Goal: Transaction & Acquisition: Purchase product/service

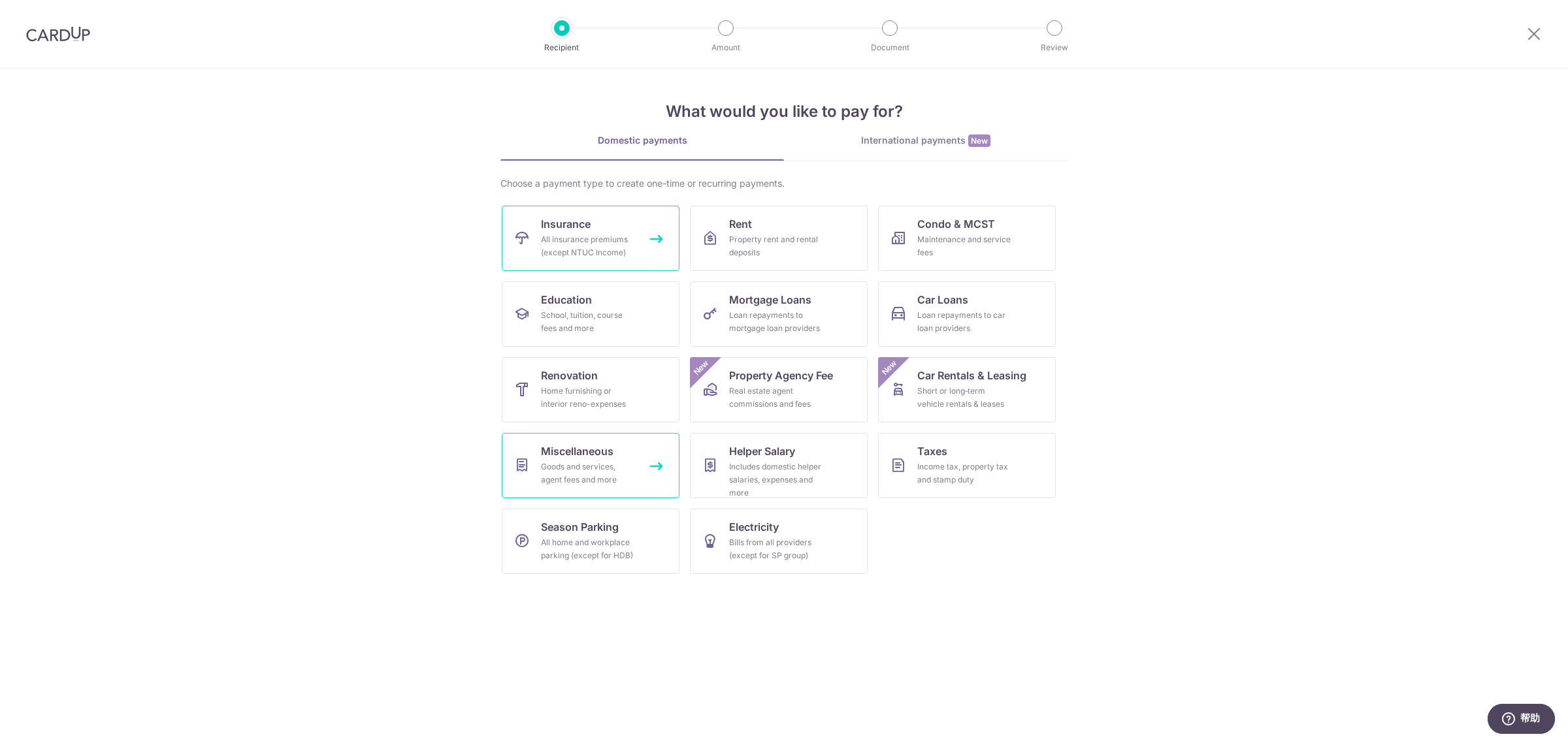
drag, startPoint x: 603, startPoint y: 253, endPoint x: 657, endPoint y: 432, distance: 187.0
click at [602, 253] on div "All insurance premiums (except NTUC Income)" at bounding box center [588, 246] width 94 height 26
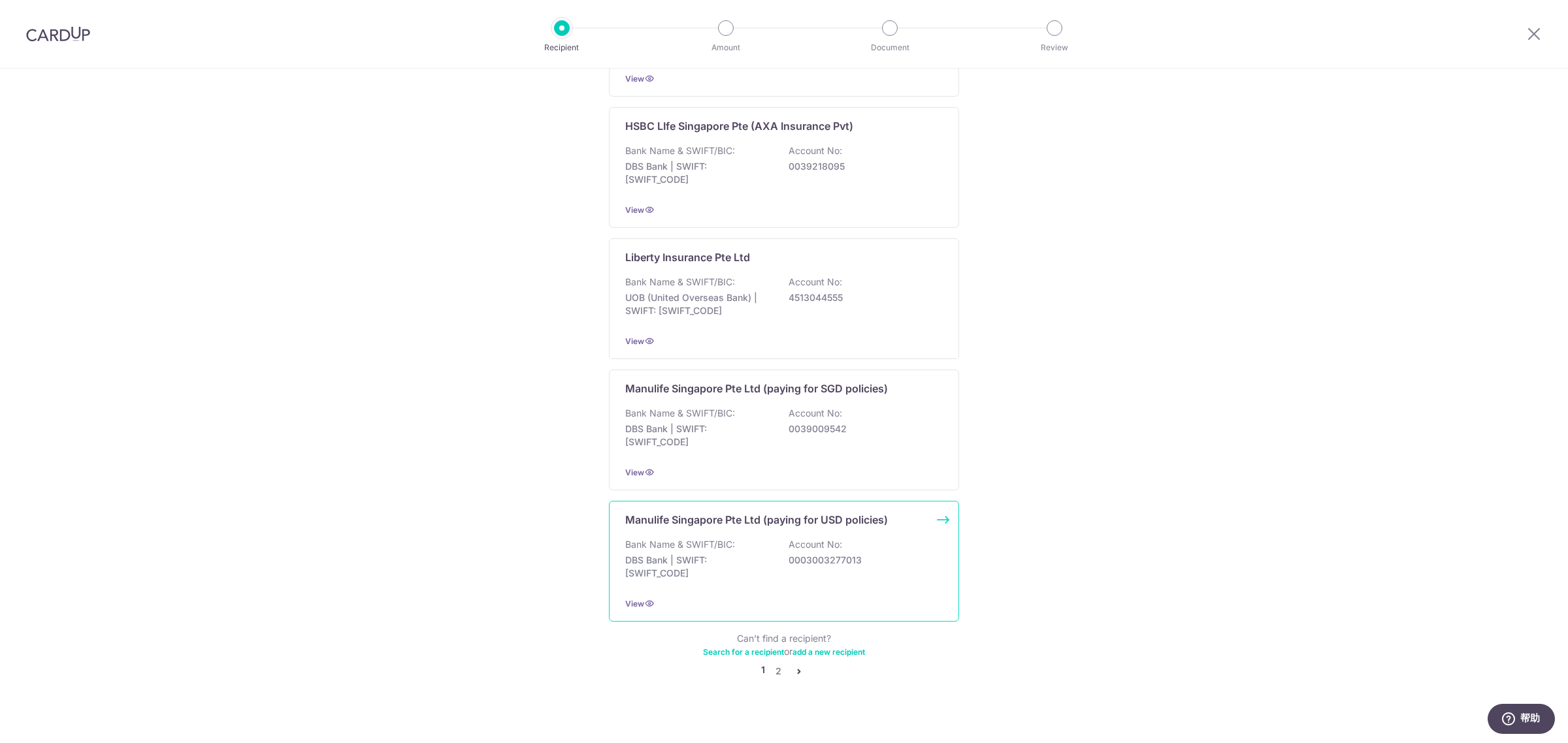
scroll to position [1045, 0]
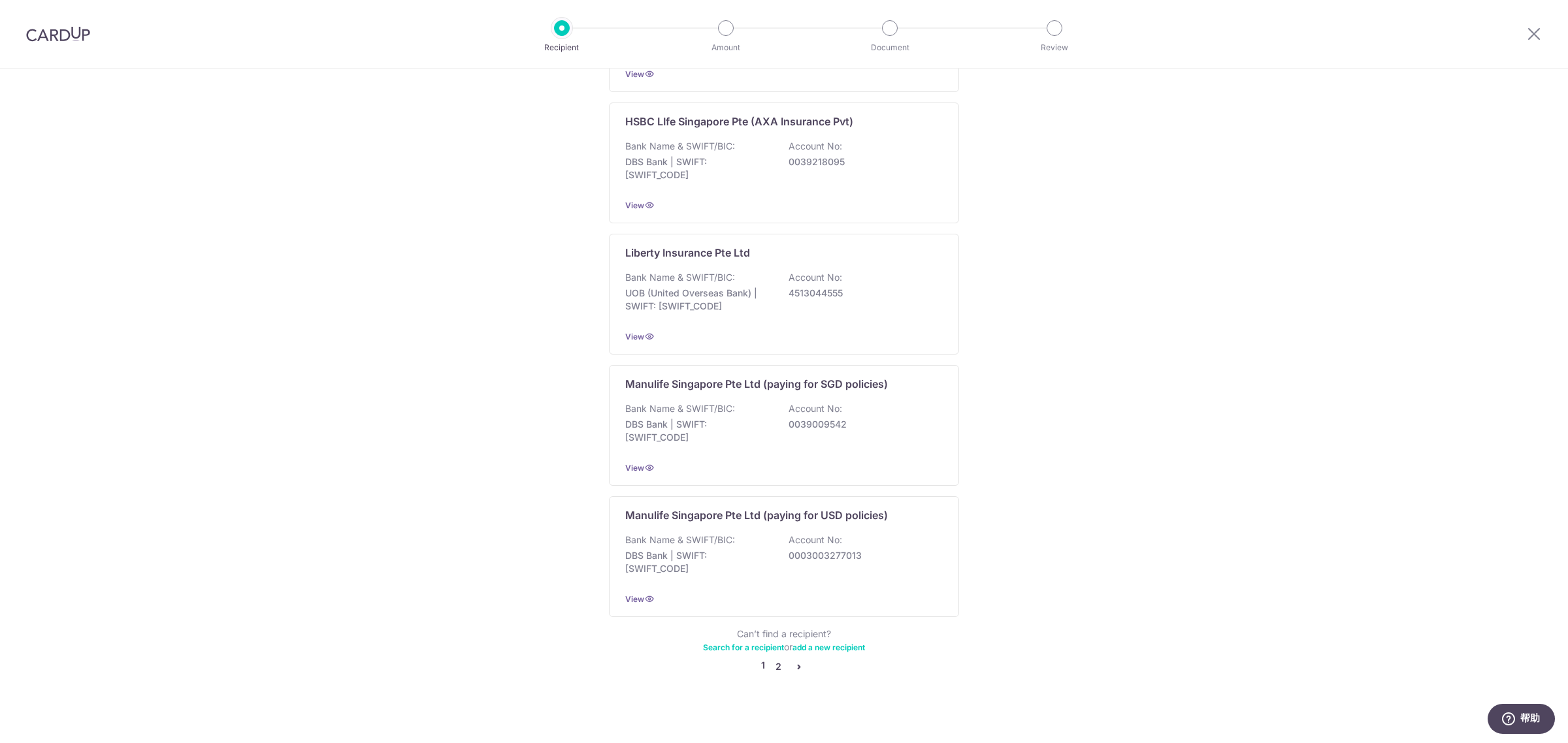
click at [772, 664] on link "2" at bounding box center [778, 667] width 16 height 16
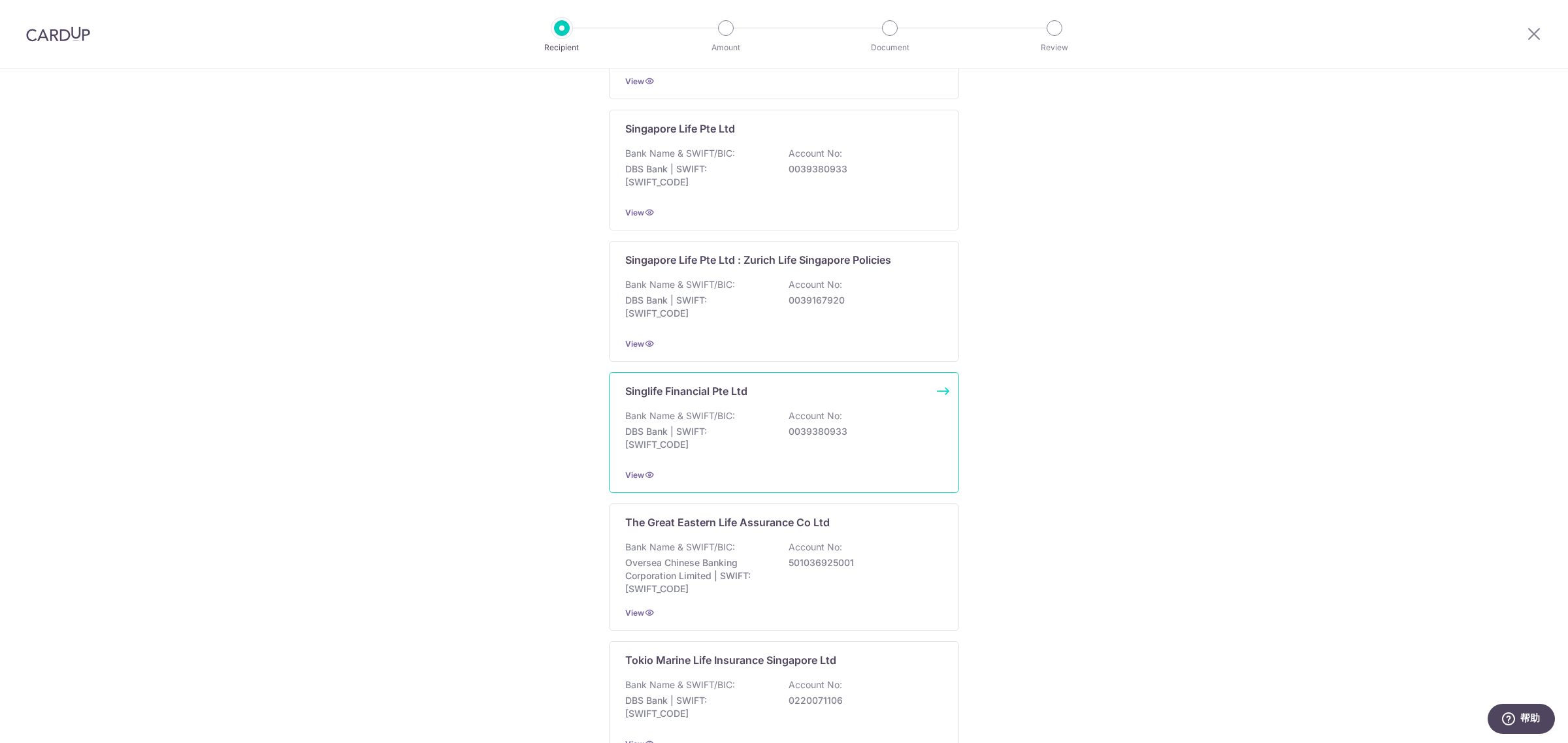
scroll to position [1051, 0]
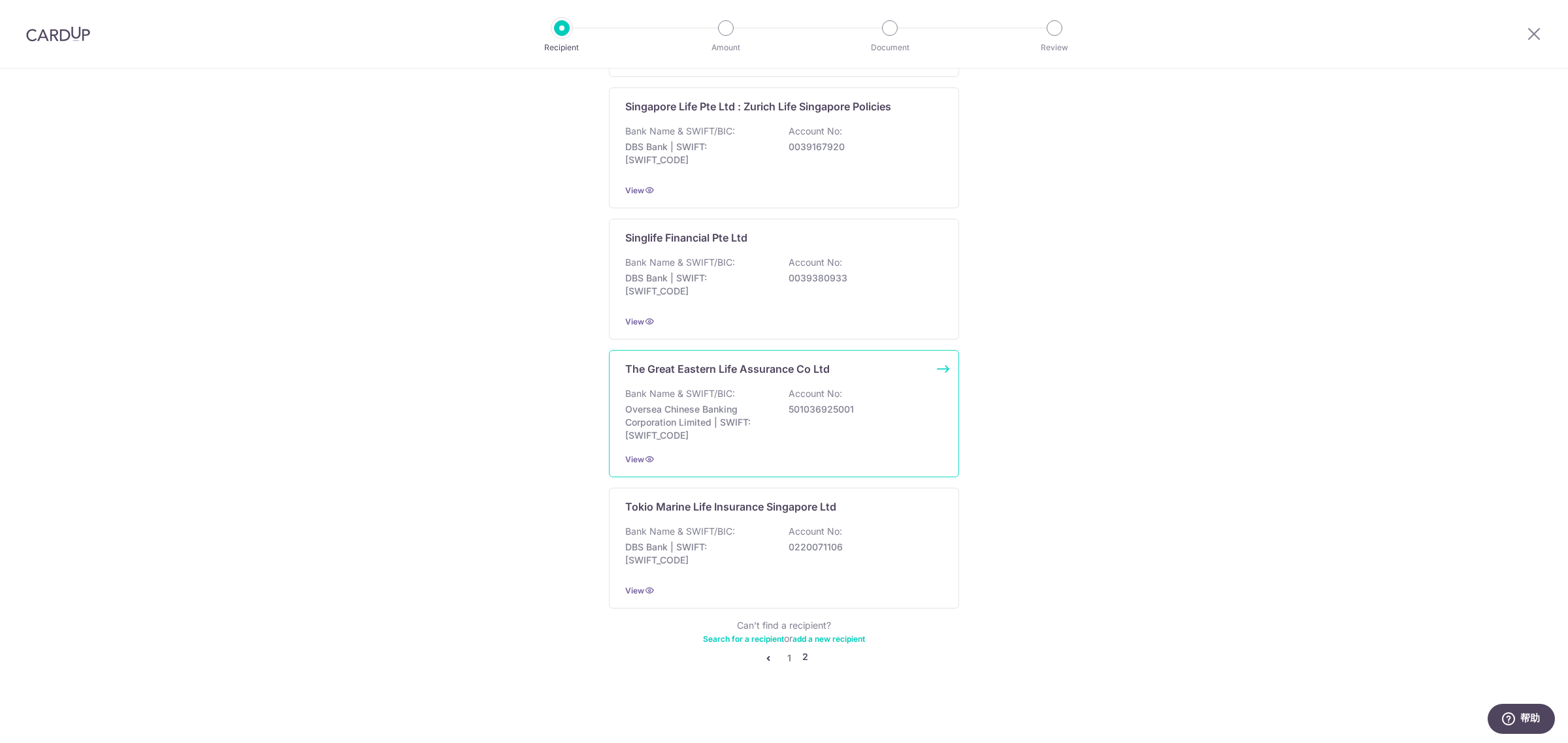
click at [733, 403] on p "Oversea Chinese Banking Corporation Limited | SWIFT: OCBCSGSGXXX" at bounding box center [699, 422] width 146 height 39
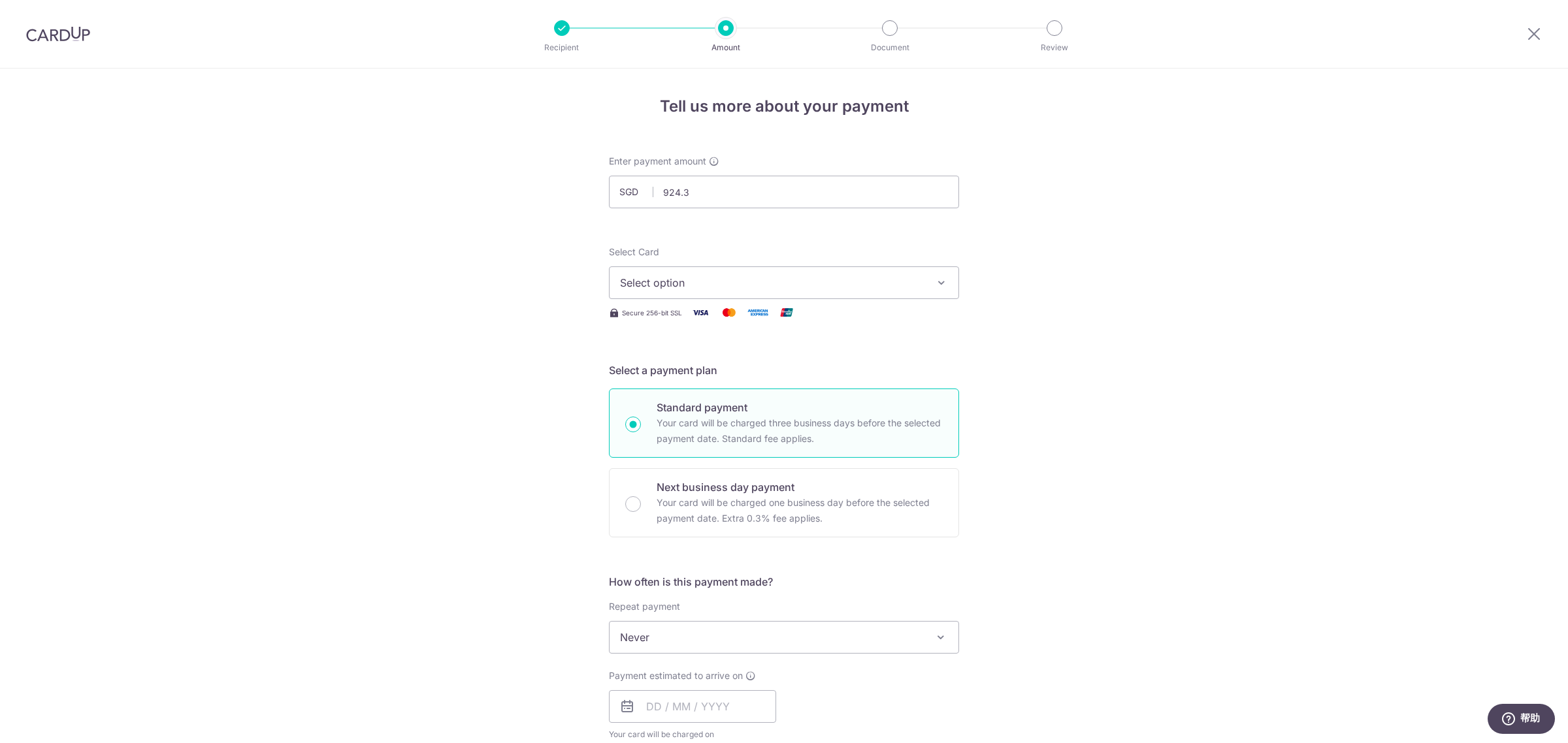
type input "924.33"
click at [700, 271] on button "Select option" at bounding box center [784, 283] width 350 height 33
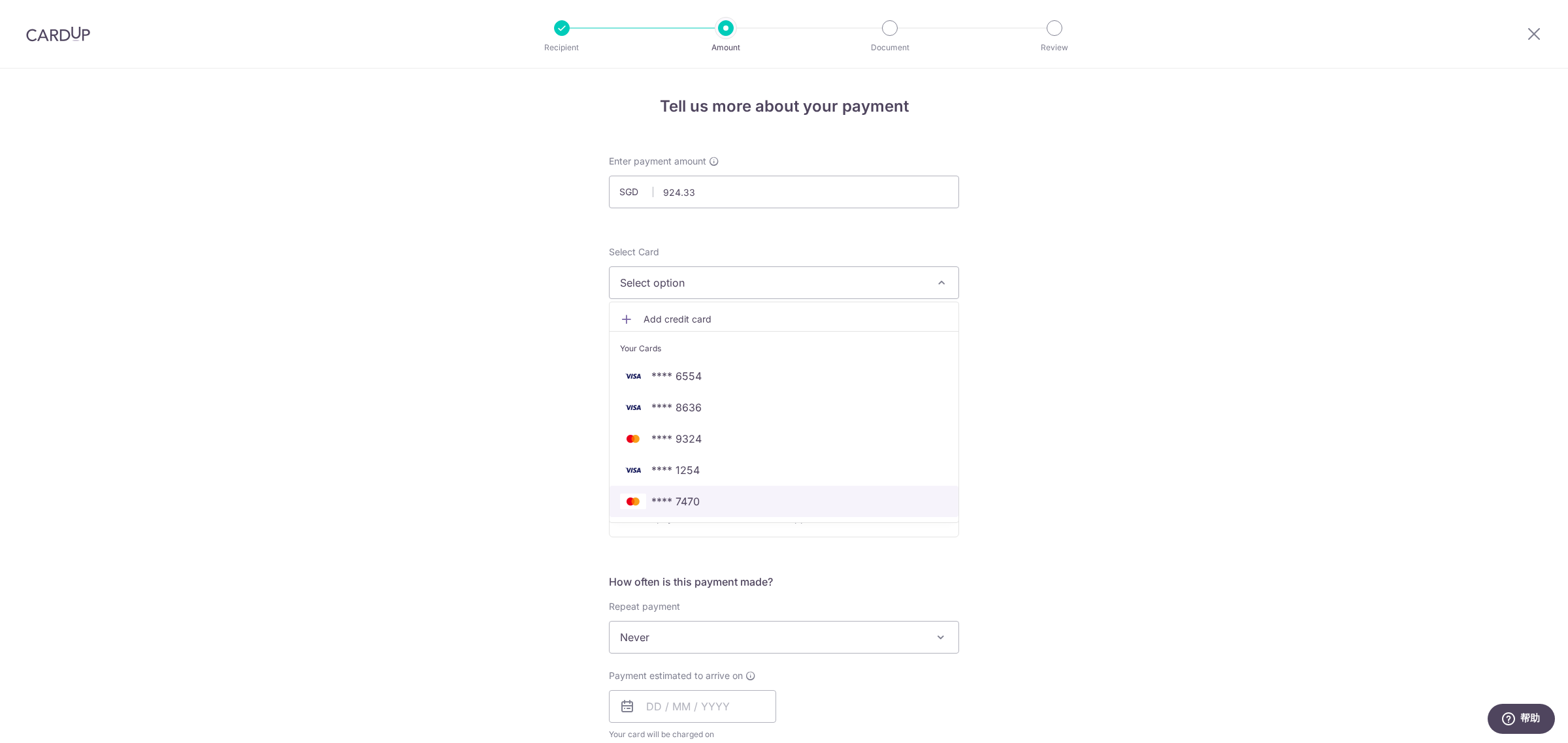
click at [691, 501] on span "**** 7470" at bounding box center [676, 501] width 48 height 16
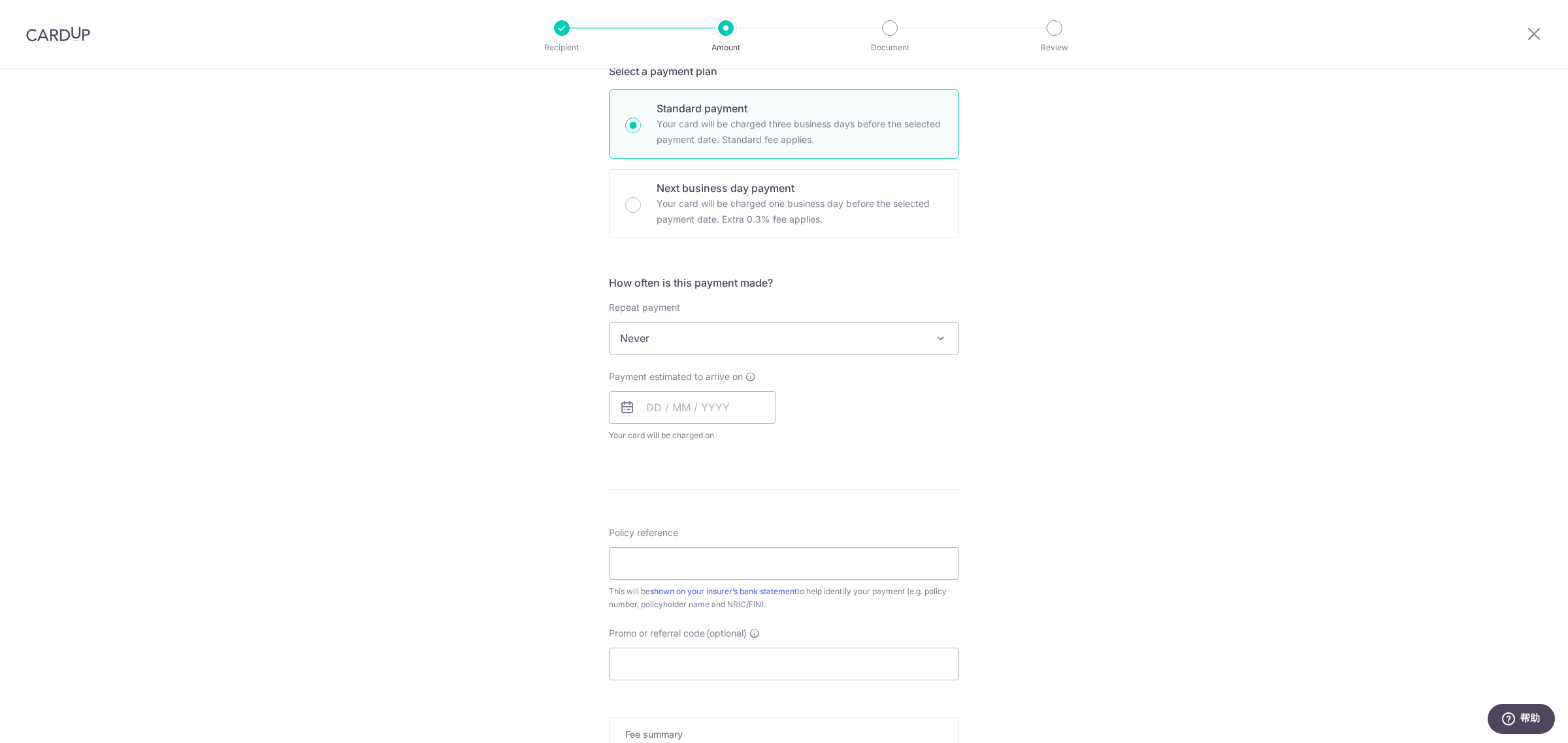
scroll to position [327, 0]
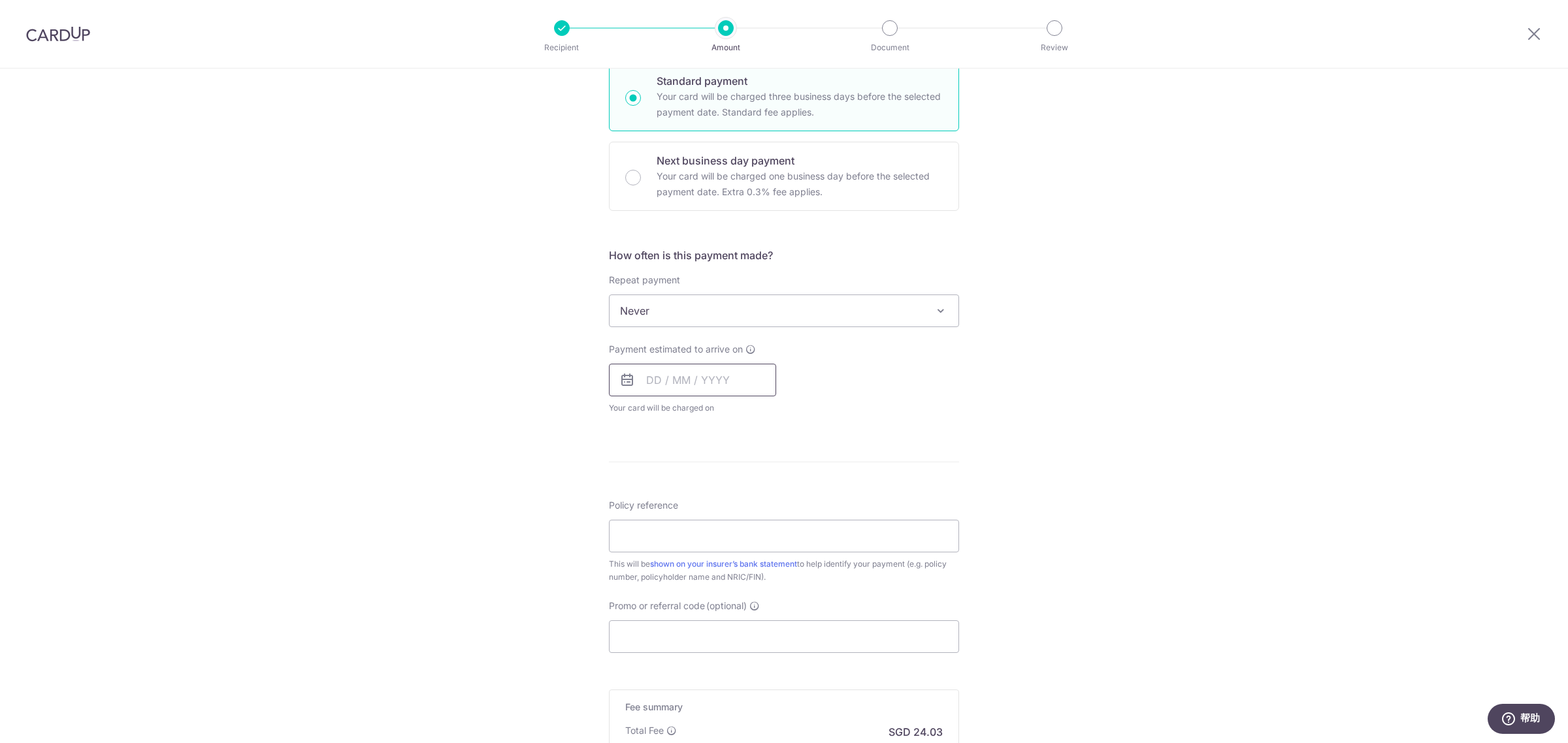
click at [640, 383] on input "text" at bounding box center [693, 380] width 167 height 33
click at [685, 549] on link "19" at bounding box center [687, 551] width 21 height 21
type input "19/08/2025"
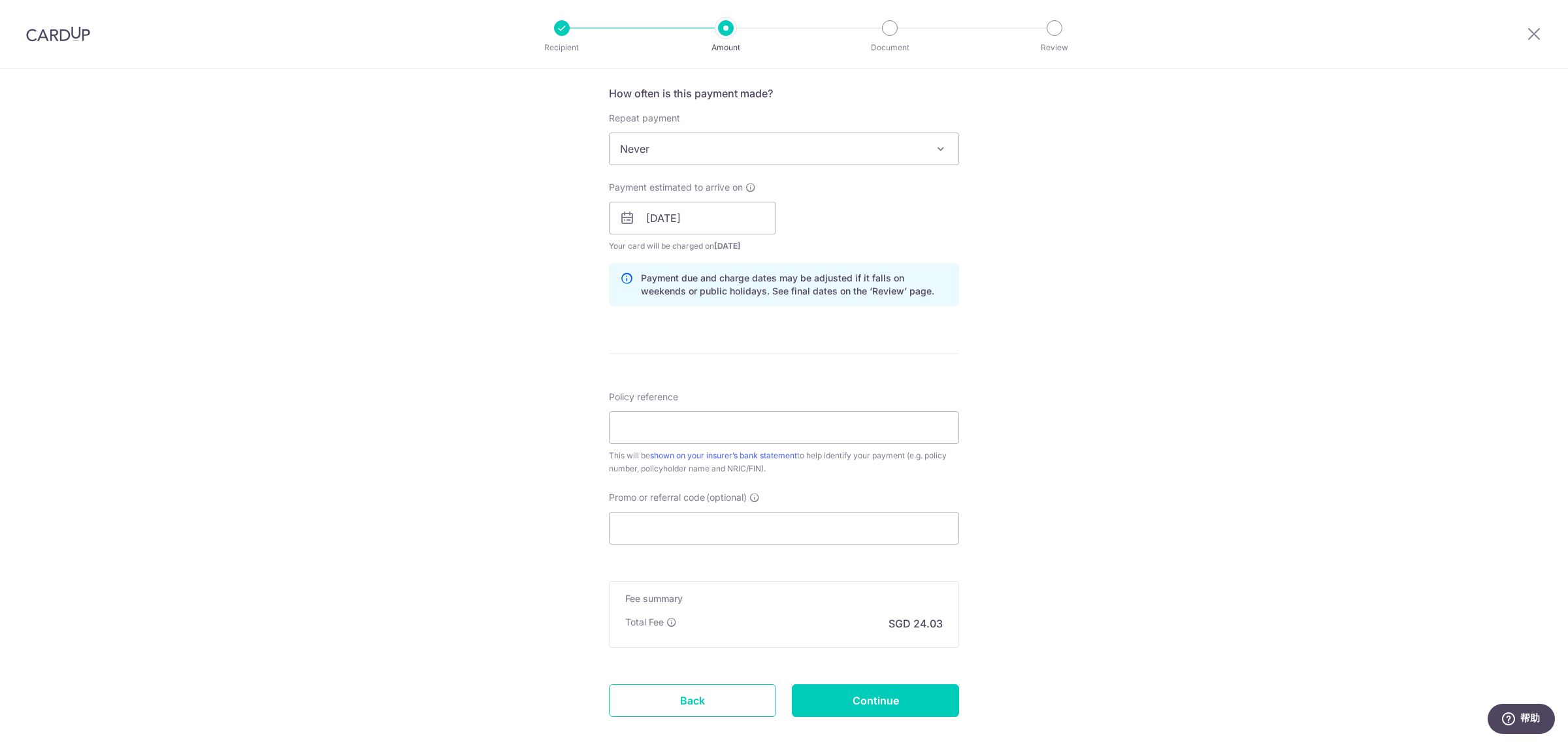
scroll to position [490, 0]
click at [660, 419] on input "Policy reference" at bounding box center [784, 427] width 350 height 33
paste input "0103308993"
type input "0103308993"
click at [651, 521] on input "Promo or referral code (optional)" at bounding box center [784, 527] width 350 height 33
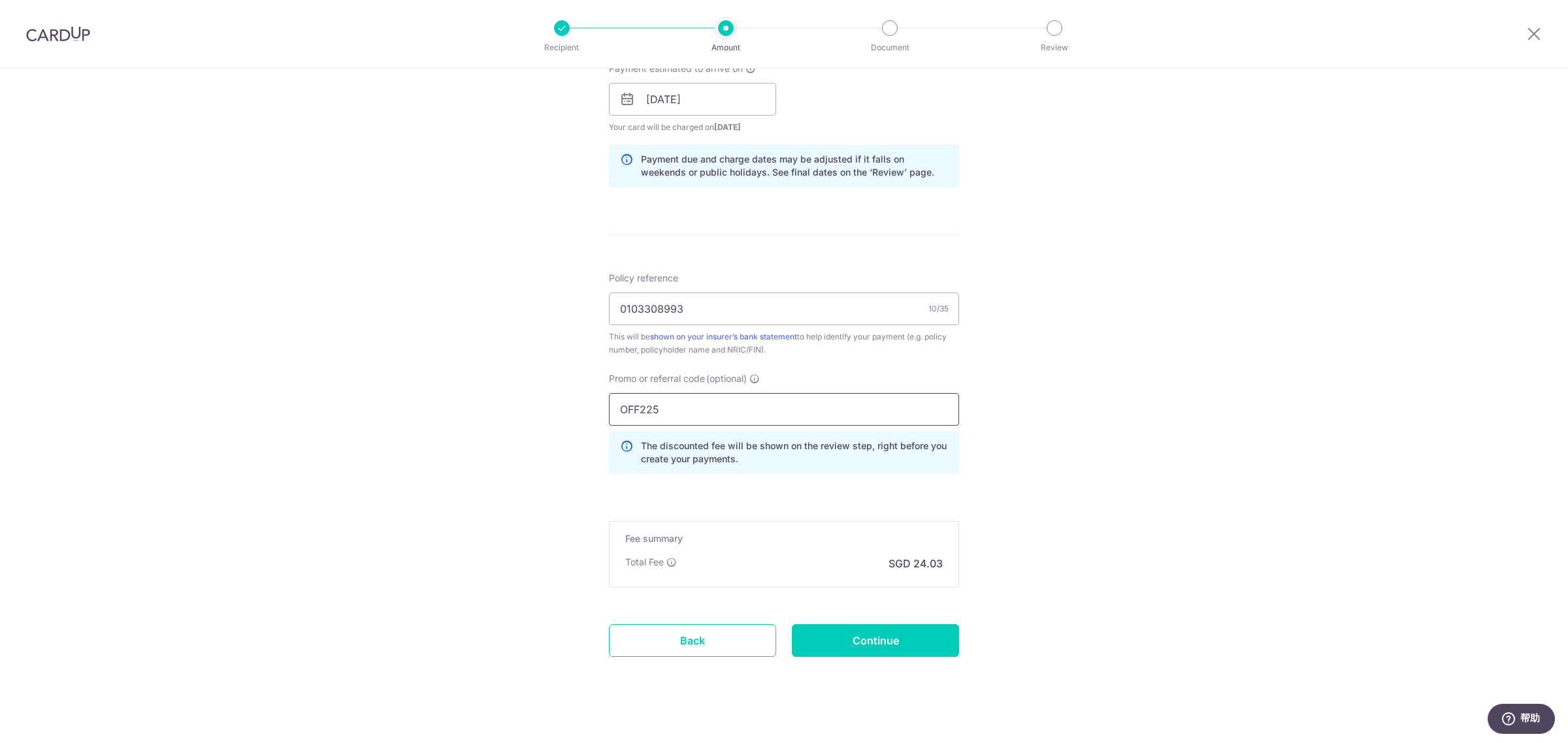
scroll to position [621, 0]
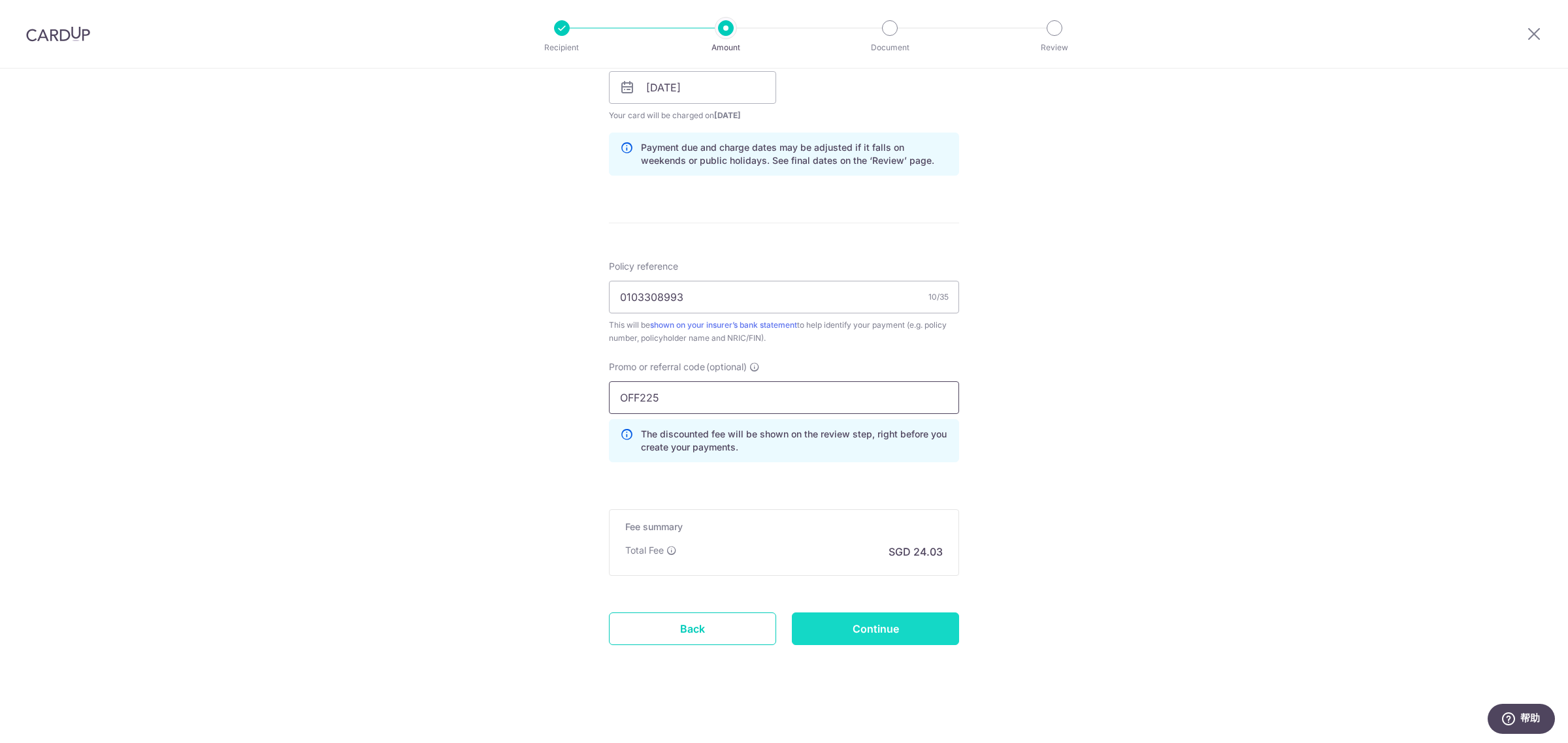
type input "OFF225"
click at [857, 621] on input "Continue" at bounding box center [876, 629] width 167 height 33
type input "Create Schedule"
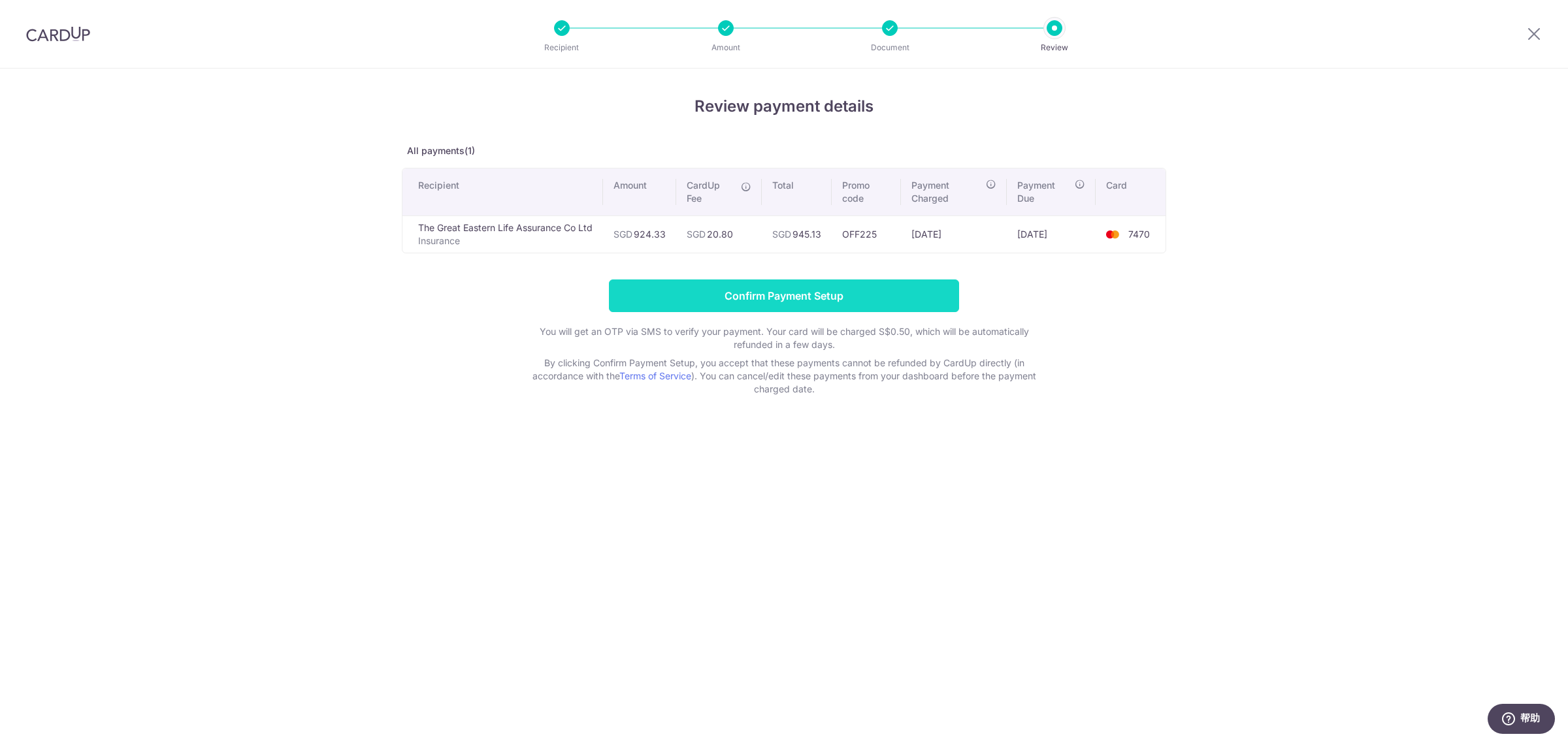
click at [797, 301] on input "Confirm Payment Setup" at bounding box center [784, 296] width 350 height 33
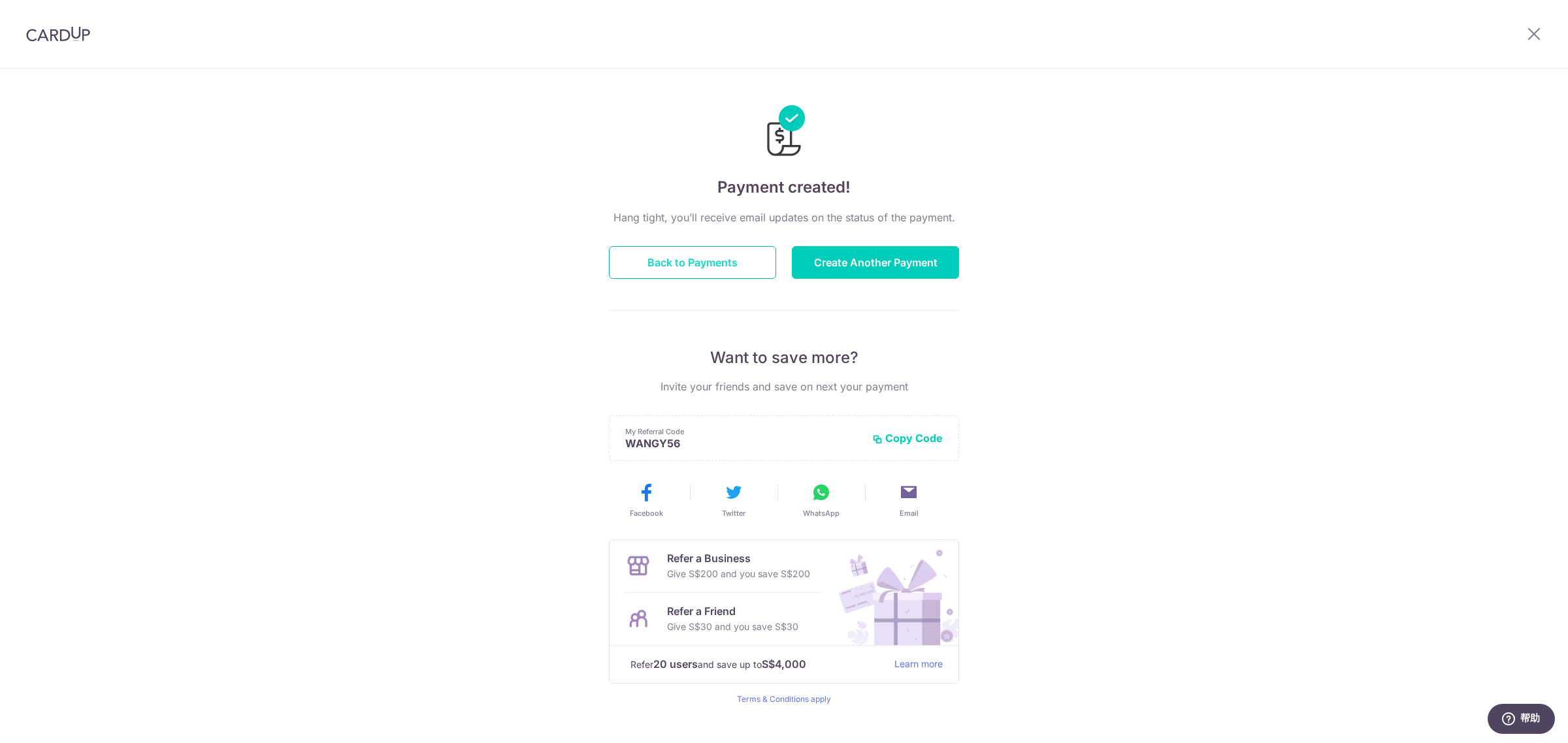
click at [655, 257] on button "Back to Payments" at bounding box center [693, 262] width 167 height 33
